Goal: Check status: Check status

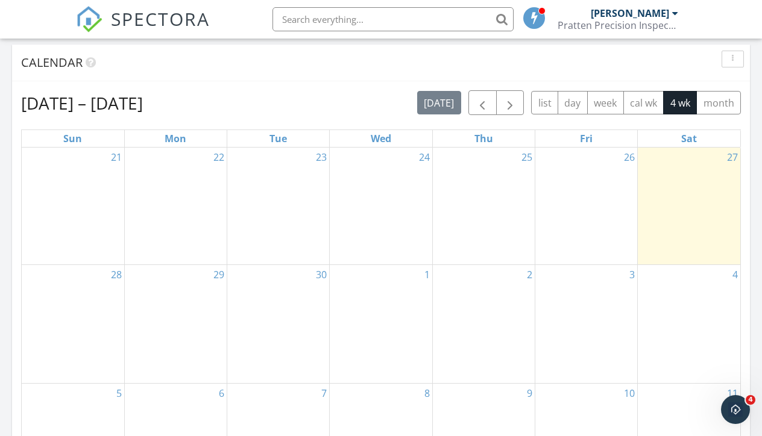
scroll to position [421, 0]
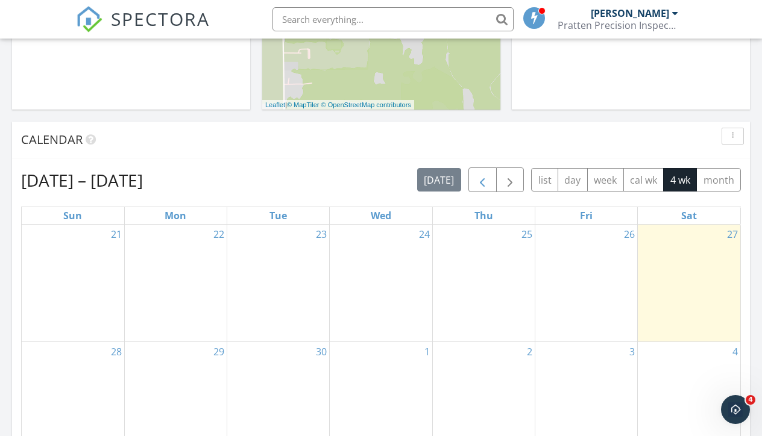
click at [481, 178] on span "button" at bounding box center [482, 180] width 14 height 14
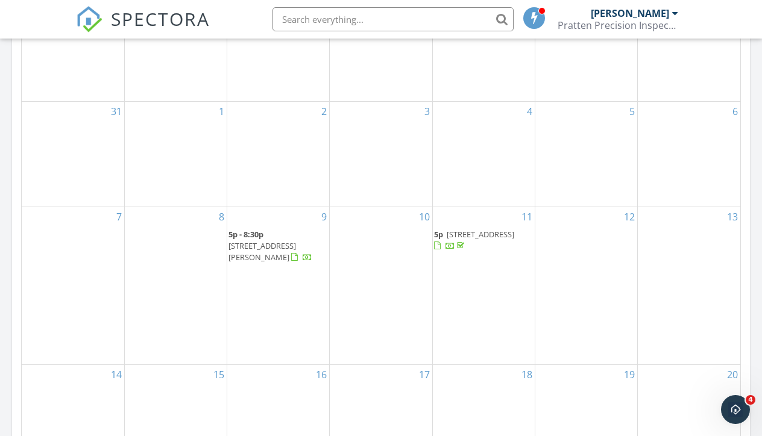
scroll to position [648, 0]
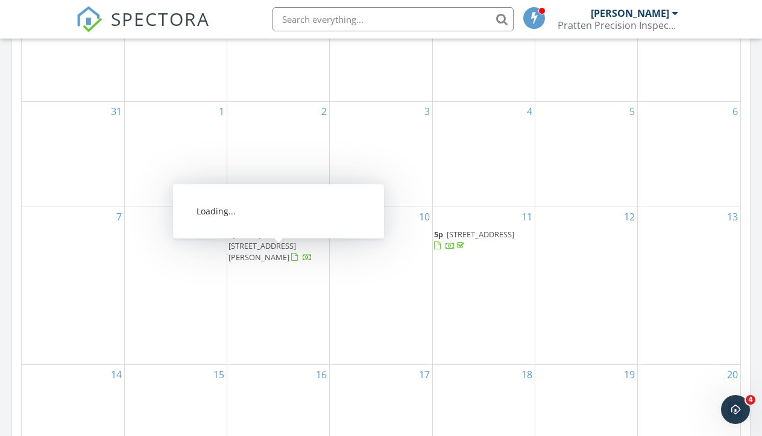
click at [278, 250] on span "755 S Rodriquez St, St. Augustine 32084" at bounding box center [262, 251] width 68 height 22
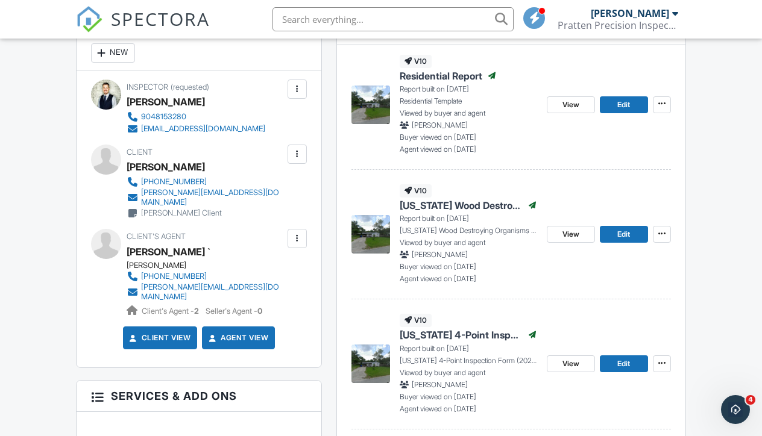
scroll to position [339, 0]
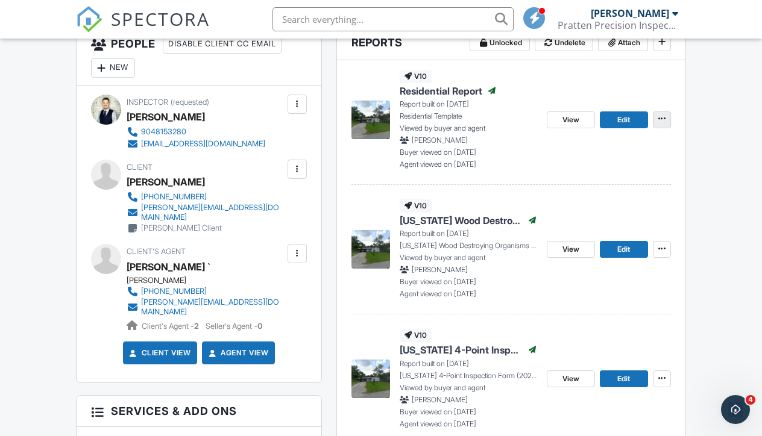
click at [669, 122] on button at bounding box center [662, 120] width 18 height 17
click at [520, 136] on div "[PERSON_NAME]" at bounding box center [468, 140] width 137 height 11
click at [561, 123] on link "View" at bounding box center [571, 120] width 48 height 17
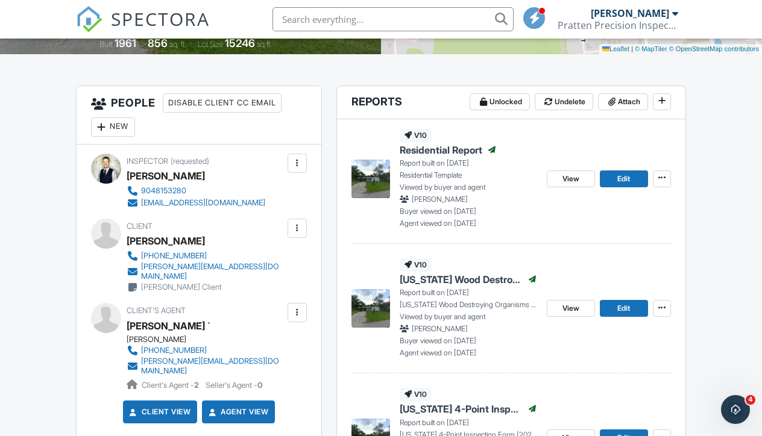
scroll to position [274, 0]
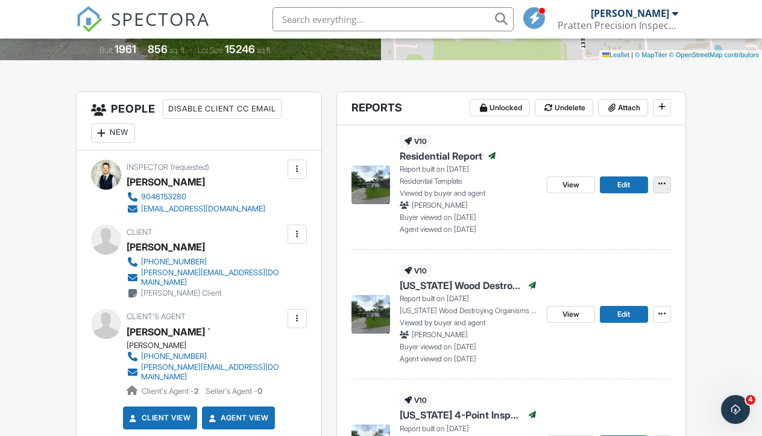
click at [662, 186] on icon at bounding box center [661, 184] width 7 height 8
click at [523, 227] on p "Agent viewed on [DATE]" at bounding box center [468, 229] width 137 height 11
click at [577, 186] on span "View" at bounding box center [570, 185] width 17 height 12
